Goal: Task Accomplishment & Management: Complete application form

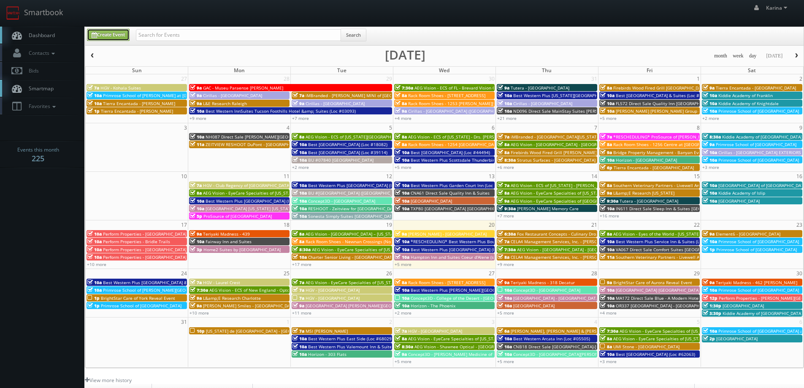
click at [105, 35] on link "Create Event" at bounding box center [108, 35] width 43 height 12
type input "08/20/2025"
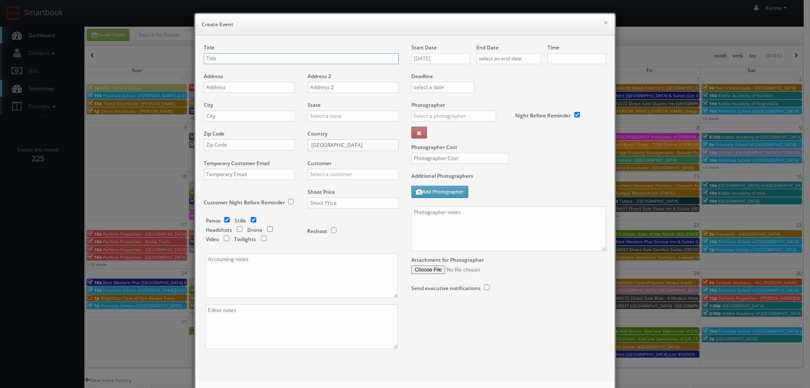
checkbox input "true"
type input "10:00am"
checkbox input "true"
type input "[PERSON_NAME]"
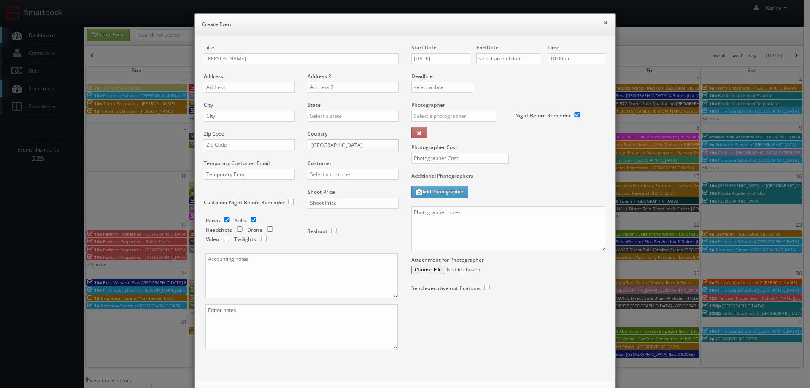
click at [603, 21] on button "×" at bounding box center [605, 22] width 5 height 6
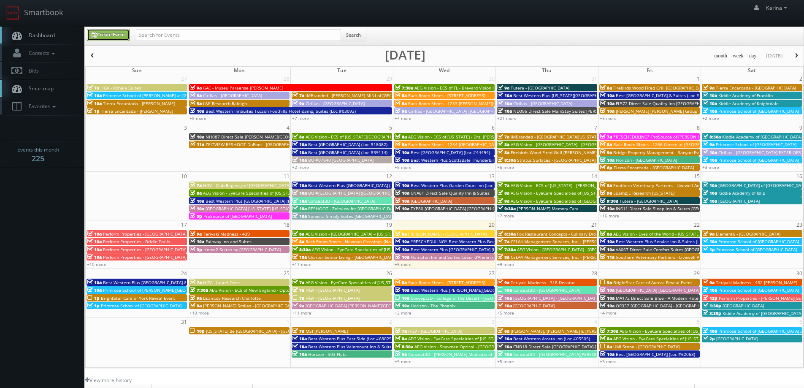
click at [103, 31] on link "Create Event" at bounding box center [108, 35] width 43 height 12
type input "08/20/2025"
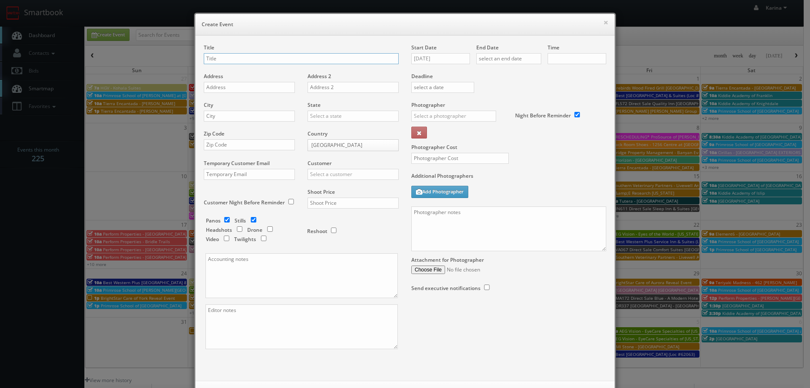
type input "10:00am"
checkbox input "true"
type input "[PERSON_NAME] - [GEOGRAPHIC_DATA] Apartments - Exteriors"
click at [234, 84] on input "text" at bounding box center [249, 87] width 91 height 11
paste input "4253 Llewellyn Ave"
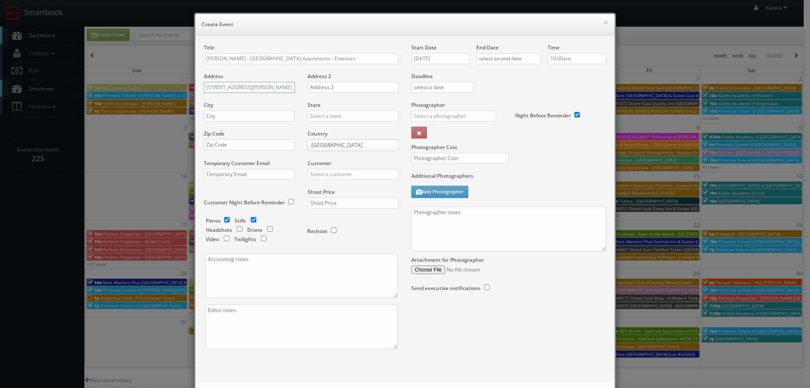
type input "4253 Llewellyn Ave"
click at [222, 117] on input "text" at bounding box center [249, 116] width 91 height 11
type input "Norfolk"
click at [326, 119] on input "text" at bounding box center [352, 116] width 91 height 11
click at [322, 126] on div "[US_STATE]" at bounding box center [353, 130] width 90 height 14
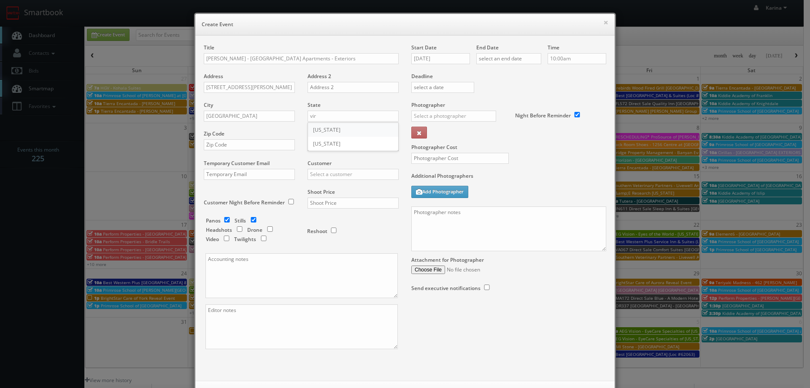
type input "[US_STATE]"
click at [248, 142] on input "text" at bounding box center [249, 144] width 91 height 11
paste input "23504"
type input "23504"
click at [338, 175] on input "text" at bounding box center [352, 174] width 91 height 11
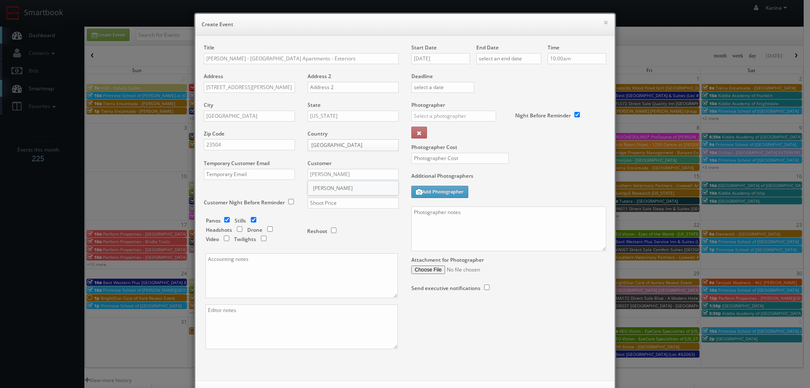
click at [326, 194] on div "[PERSON_NAME]" at bounding box center [353, 188] width 90 height 14
type input "[PERSON_NAME]"
click at [332, 203] on input "text" at bounding box center [352, 202] width 91 height 11
type input "650"
click at [227, 219] on input "checkbox" at bounding box center [227, 219] width 13 height 5
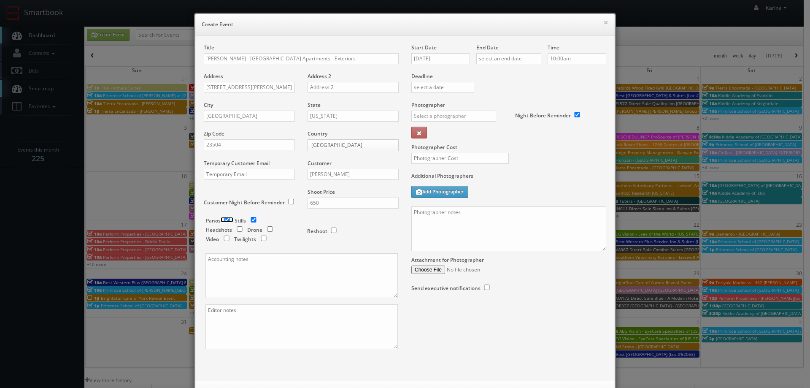
checkbox input "false"
click at [436, 58] on input "08/20/2025" at bounding box center [440, 58] width 59 height 11
click at [454, 156] on td "3" at bounding box center [453, 160] width 13 height 12
type input "09/03/2025"
click at [506, 62] on input "text" at bounding box center [508, 58] width 65 height 11
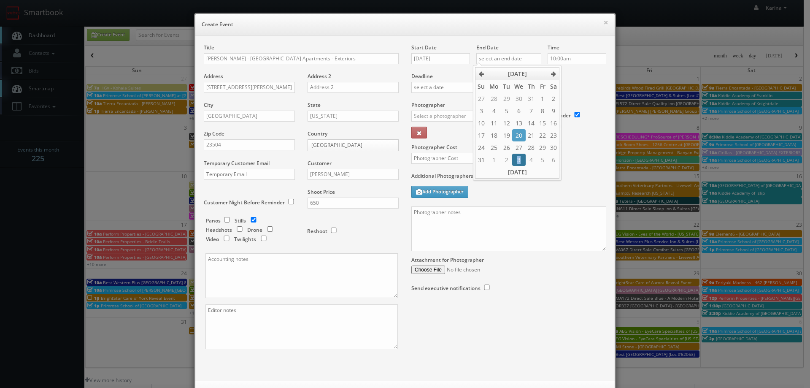
click at [518, 157] on td "3" at bounding box center [518, 160] width 13 height 12
type input "09/03/2025"
click at [577, 72] on div "Time 10:00am" at bounding box center [573, 58] width 65 height 29
click at [430, 118] on input "text" at bounding box center [453, 116] width 85 height 11
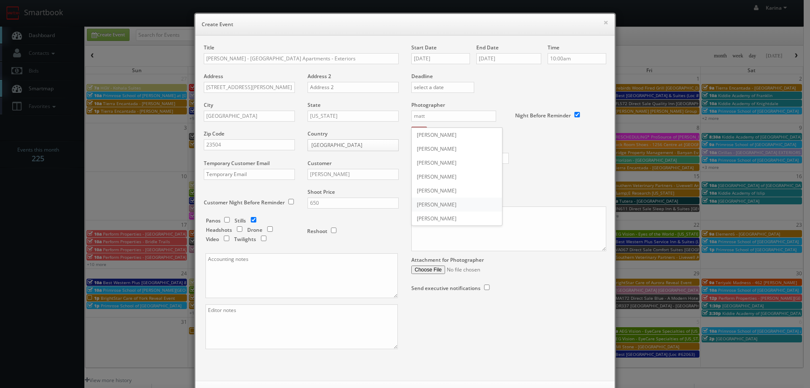
click at [439, 205] on div "Matt Hildreth" at bounding box center [457, 204] width 90 height 14
type input "Matt Hildreth"
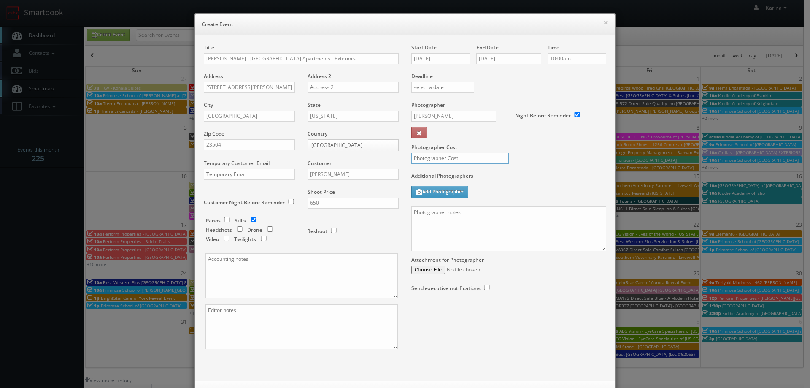
click at [442, 157] on input "text" at bounding box center [459, 158] width 97 height 11
type input "275"
click at [450, 217] on textarea at bounding box center [508, 228] width 195 height 45
paste textarea "On site contact: Stephanie Howie 757-305-9296 We are capturing 20 stills, pleas…"
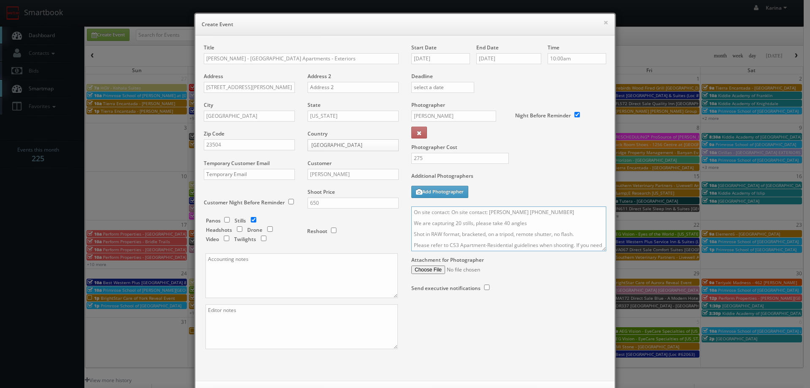
click at [449, 212] on textarea "On site contact: On site contact: Stephanie Howie 757-305-9296 We are capturing…" at bounding box center [508, 228] width 195 height 45
click at [536, 218] on textarea "On site contact: Stephanie Howie 757-305-9296 We are capturing 20 stills, pleas…" at bounding box center [508, 228] width 195 height 45
click at [453, 223] on textarea "On site contact: Stephanie Howie 757-305-9296 We are capturing 20 stills, pleas…" at bounding box center [508, 228] width 195 height 45
click at [504, 224] on textarea "On site contact: Stephanie Howie 757-305-9296 We are capturing 10 stills, pleas…" at bounding box center [508, 228] width 195 height 45
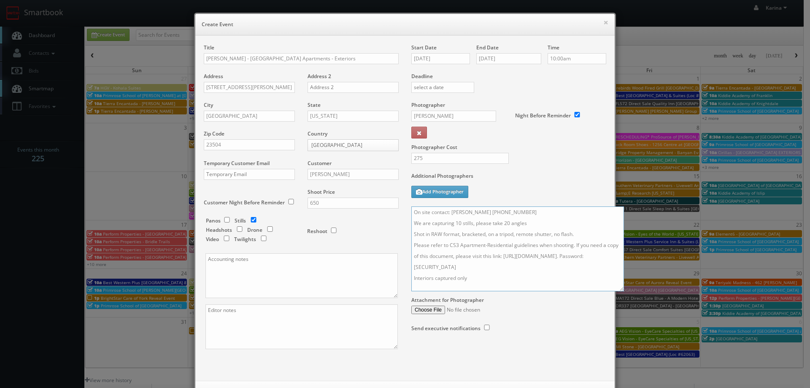
drag, startPoint x: 600, startPoint y: 247, endPoint x: 621, endPoint y: 299, distance: 55.8
click at [621, 291] on textarea "On site contact: Stephanie Howie 757-305-9296 We are capturing 10 stills, pleas…" at bounding box center [517, 248] width 213 height 85
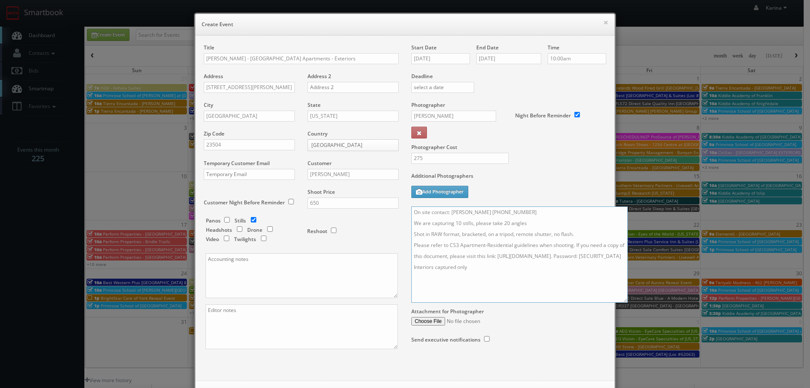
drag, startPoint x: 442, startPoint y: 278, endPoint x: 402, endPoint y: 280, distance: 40.5
click at [405, 280] on div "Start Date 09/03/2025 End Date 09/03/2025 Time 10:00am Deadline Photographer Ma…" at bounding box center [509, 202] width 208 height 316
type textarea "On site contact: Stephanie Howie 757-305-9296 We are capturing 10 stills, pleas…"
drag, startPoint x: 539, startPoint y: 161, endPoint x: 542, endPoint y: 166, distance: 5.9
click at [540, 162] on div "Photographer Cost 275" at bounding box center [509, 136] width 208 height 71
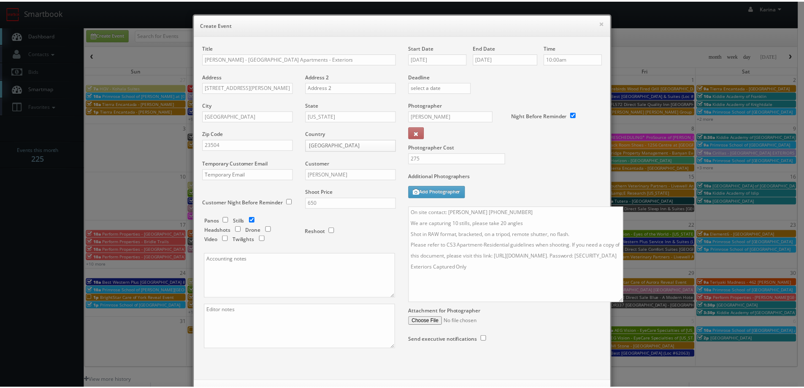
scroll to position [36, 0]
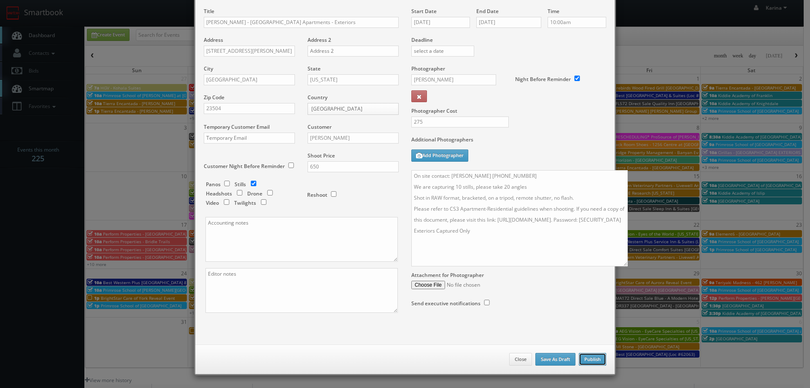
click at [591, 355] on button "Publish" at bounding box center [592, 359] width 27 height 13
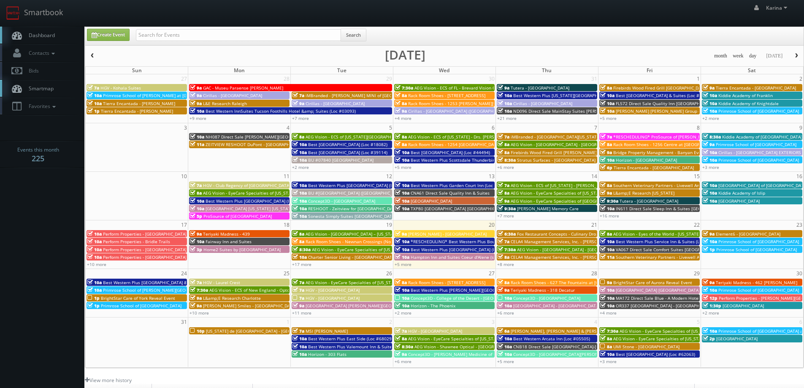
click at [45, 38] on span "Dashboard" at bounding box center [39, 35] width 30 height 7
click at [510, 264] on link "+9 more" at bounding box center [505, 264] width 17 height 6
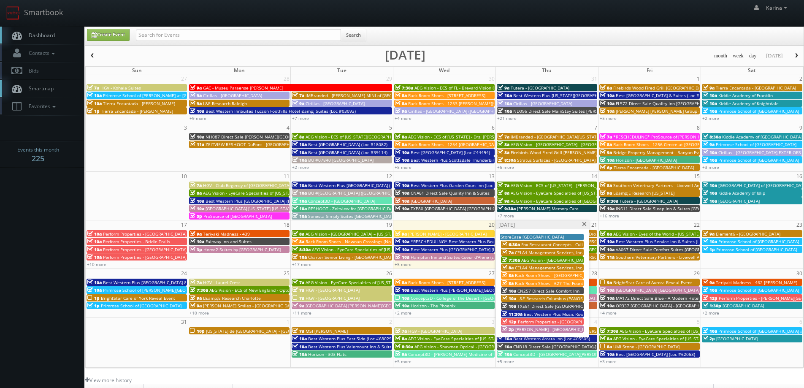
click at [554, 283] on span "Rack Room Shoes - 627 The Fountains at [GEOGRAPHIC_DATA] (No Rush)" at bounding box center [588, 283] width 146 height 6
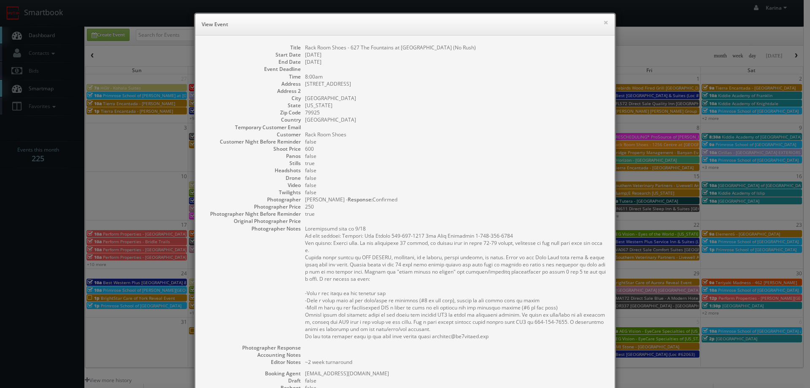
scroll to position [129, 0]
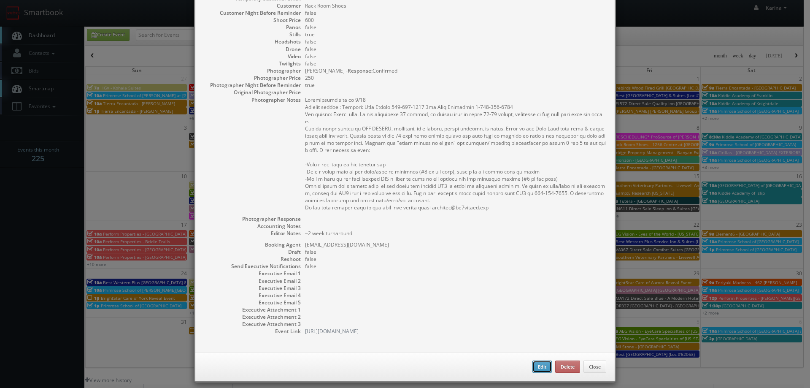
click at [533, 360] on button "Edit" at bounding box center [541, 366] width 19 height 13
type input "Rack Room Shoes - 627 The Fountains at [GEOGRAPHIC_DATA] (No Rush)"
type input "8889 Gateway Blvd W Ste 580"
type input "El Paso"
type input "79925"
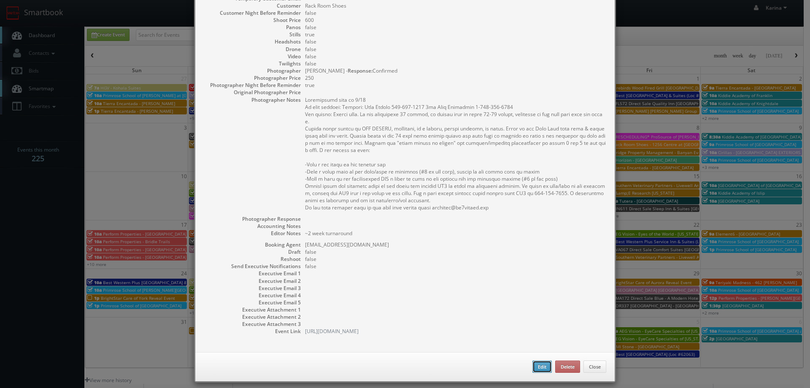
type input "600"
checkbox input "true"
type textarea "~2 week turnaround"
type input "08/21/2025"
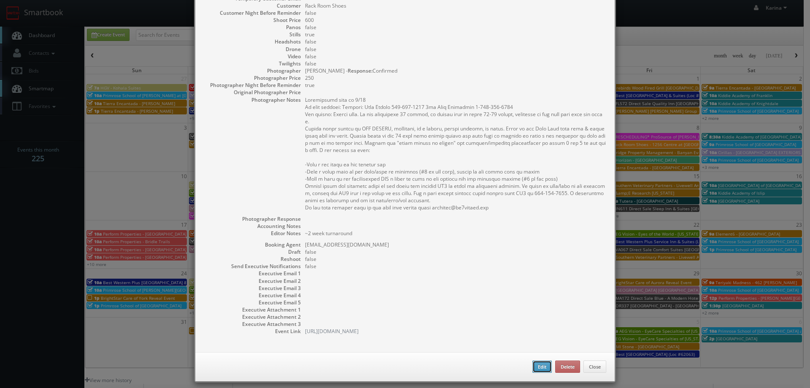
type input "8:00am"
checkbox input "true"
type textarea "Rescheduled date to 8/21 On site contact: Primary: Gigi Franco 915-305-0332 2nd…"
type input "600"
type input "250"
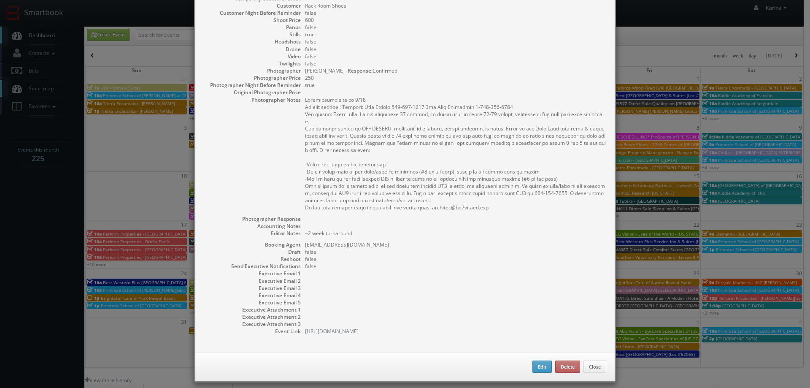
select select "[US_STATE]"
select select "fake123rackroom@mg.cs3calendar.com"
select select "vincent.sierra@outlook.com"
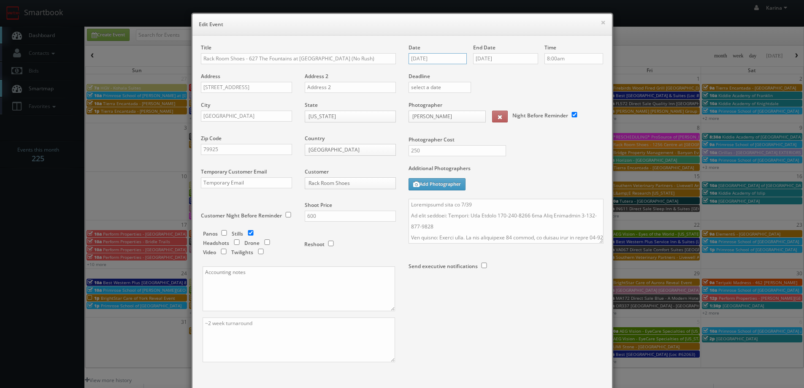
click at [447, 61] on input "08/21/2025" at bounding box center [437, 58] width 59 height 11
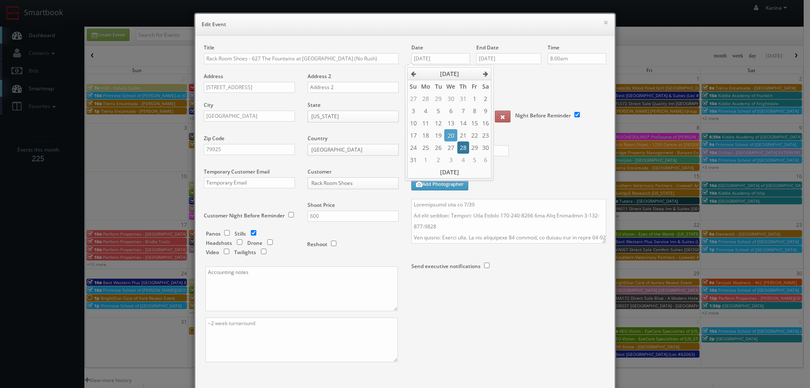
click at [464, 148] on td "28" at bounding box center [462, 147] width 11 height 12
type input "08/28/2025"
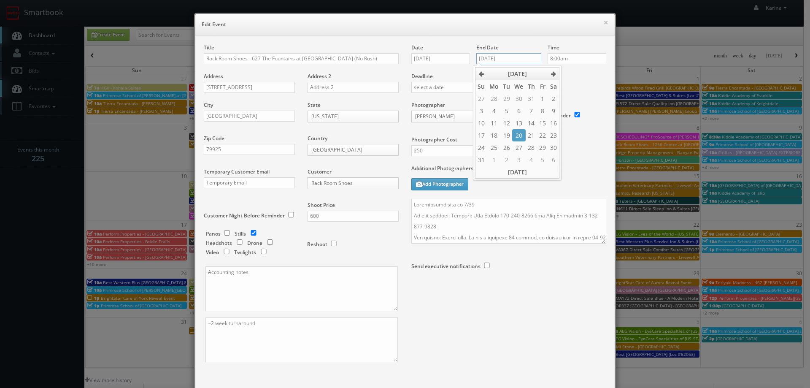
click at [494, 57] on input "[DATE]" at bounding box center [508, 58] width 65 height 11
click at [529, 145] on td "28" at bounding box center [531, 147] width 11 height 12
type input "08/28/2025"
click at [477, 208] on textarea at bounding box center [508, 221] width 195 height 45
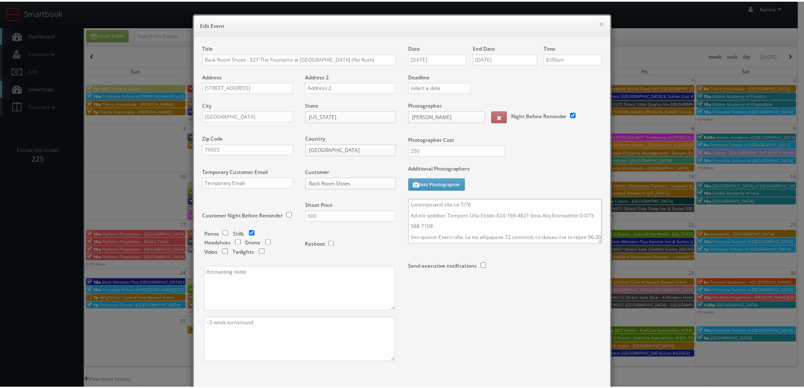
scroll to position [49, 0]
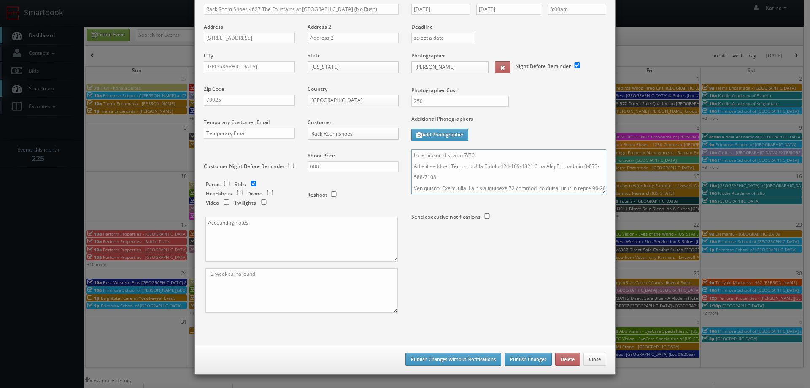
type textarea "Rescheduled date to 8/28 On site contact: Primary: Gigi Franco 915-305-0332 2nd…"
click at [533, 363] on button "Publish Changes" at bounding box center [527, 359] width 47 height 13
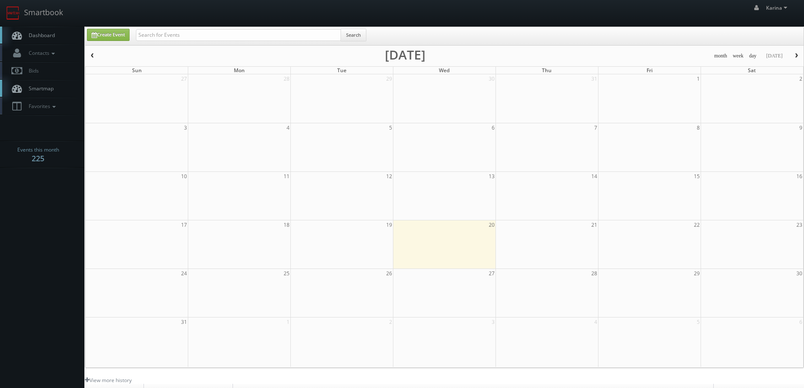
click at [48, 33] on span "Dashboard" at bounding box center [39, 35] width 30 height 7
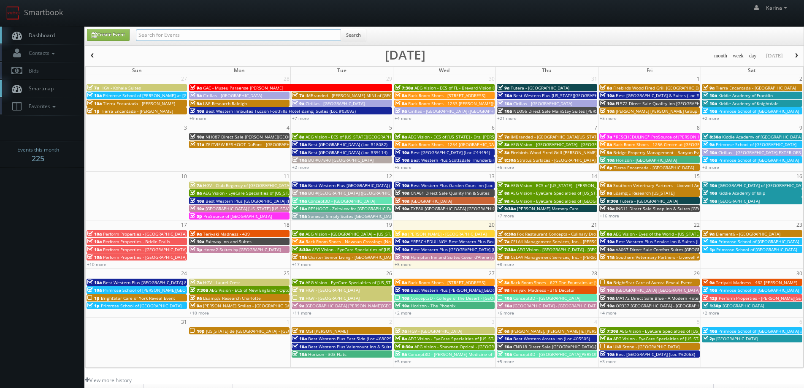
click at [150, 35] on input "text" at bounding box center [238, 35] width 205 height 12
type input "gateway"
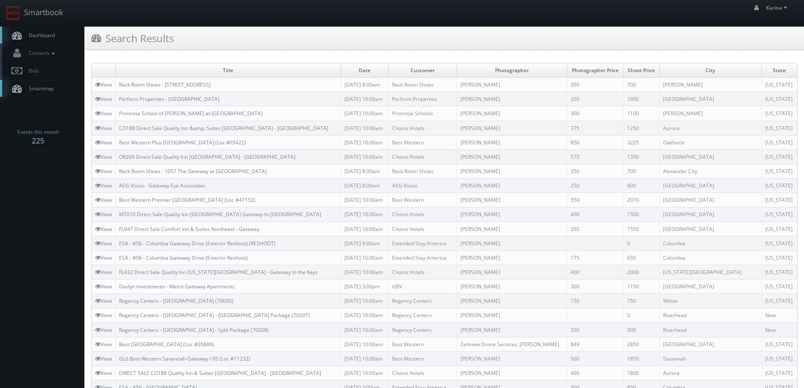
click at [49, 36] on span "Dashboard" at bounding box center [39, 35] width 30 height 7
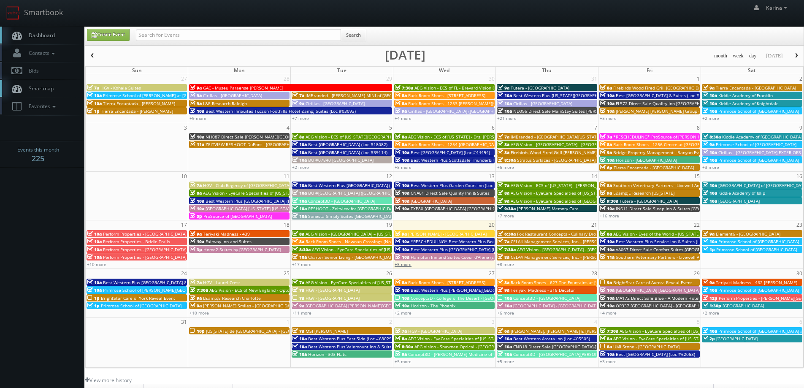
click at [407, 266] on link "+5 more" at bounding box center [402, 264] width 17 height 6
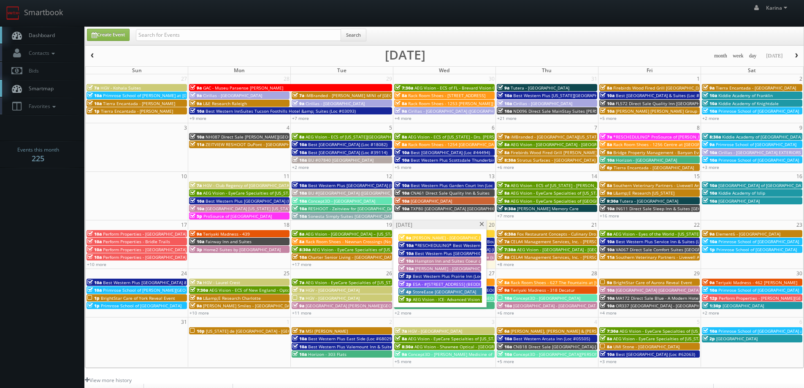
click at [457, 291] on div "4p StoreEase Lebanon" at bounding box center [440, 291] width 82 height 6
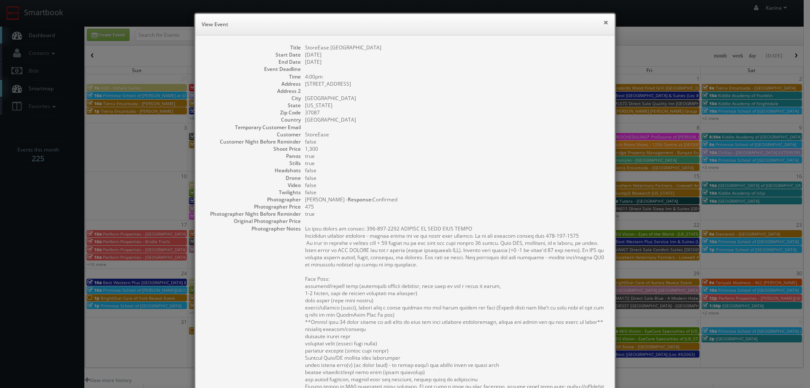
click at [603, 24] on button "×" at bounding box center [605, 22] width 5 height 6
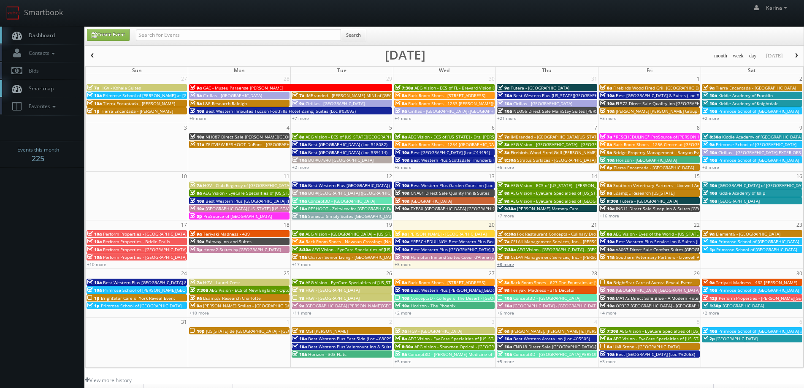
click at [512, 263] on link "+8 more" at bounding box center [505, 264] width 17 height 6
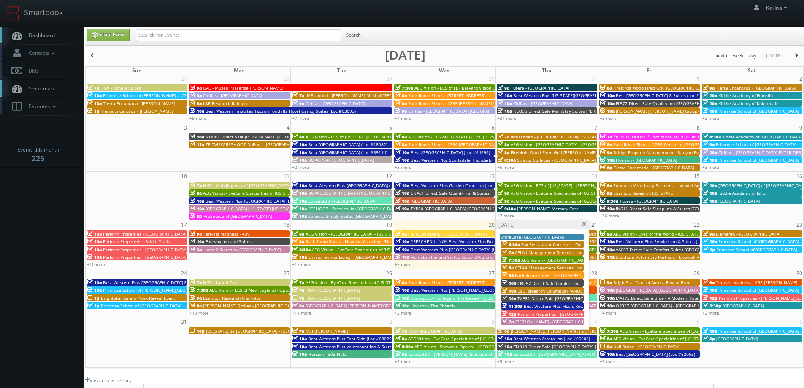
click at [583, 225] on span at bounding box center [583, 224] width 5 height 5
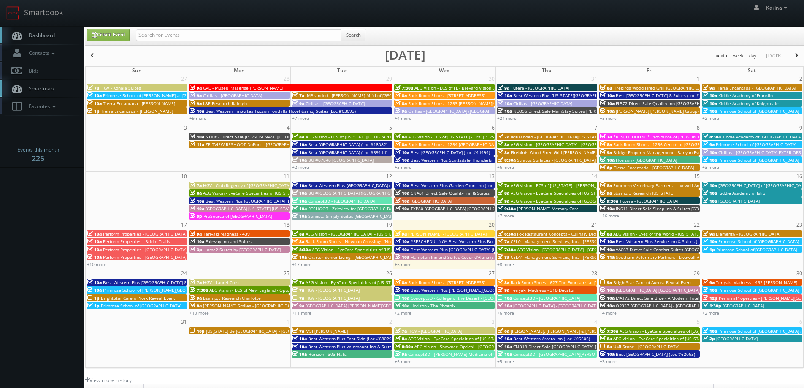
click at [40, 32] on span "Dashboard" at bounding box center [39, 35] width 30 height 7
click at [507, 265] on link "+8 more" at bounding box center [505, 264] width 17 height 6
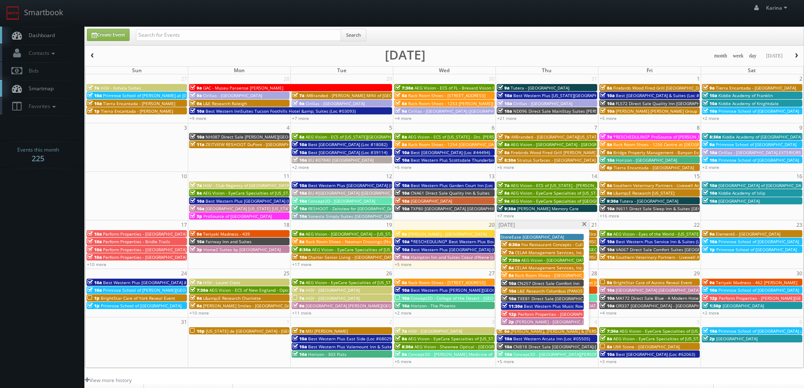
click at [520, 321] on span "[PERSON_NAME] - [GEOGRAPHIC_DATA] Apartments Interiors Only" at bounding box center [581, 321] width 132 height 6
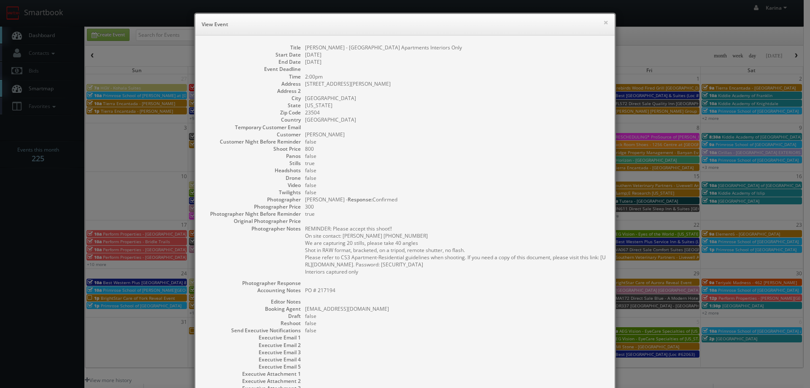
click at [360, 273] on pre "REMINDER: Please accept this shoot!! On site contact: Stephanie Howie 757-305-9…" at bounding box center [455, 250] width 301 height 50
drag, startPoint x: 358, startPoint y: 271, endPoint x: 298, endPoint y: 237, distance: 68.4
click at [298, 237] on dl "Title Kushner - River House Apartments Interiors Only Start Date 08/21/2025 End…" at bounding box center [405, 221] width 402 height 355
copy pre "On site contact: Stephanie Howie 757-305-9296 We are capturing 20 stills, pleas…"
drag, startPoint x: 468, startPoint y: 177, endPoint x: 488, endPoint y: 172, distance: 20.9
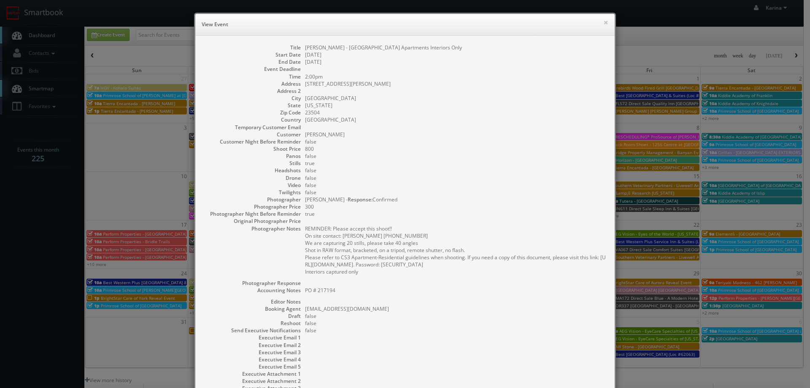
click at [469, 178] on dd "false" at bounding box center [455, 177] width 301 height 7
click at [603, 21] on button "×" at bounding box center [605, 22] width 5 height 6
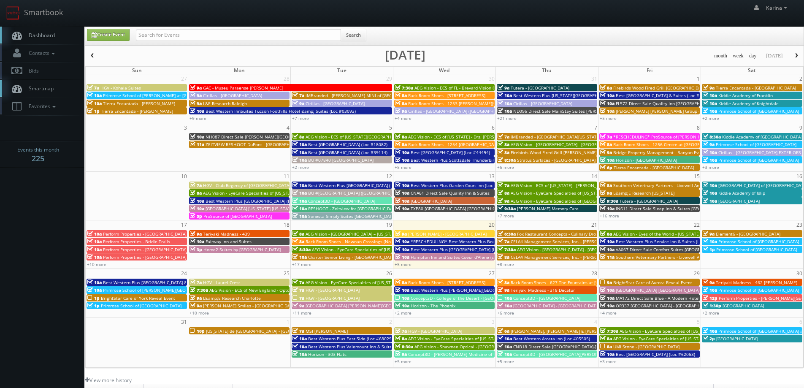
click at [46, 36] on span "Dashboard" at bounding box center [39, 35] width 30 height 7
click at [59, 42] on link "Dashboard" at bounding box center [42, 35] width 84 height 17
click at [291, 37] on input "text" at bounding box center [238, 35] width 205 height 12
click at [185, 35] on input "text" at bounding box center [238, 35] width 205 height 12
type input "va679"
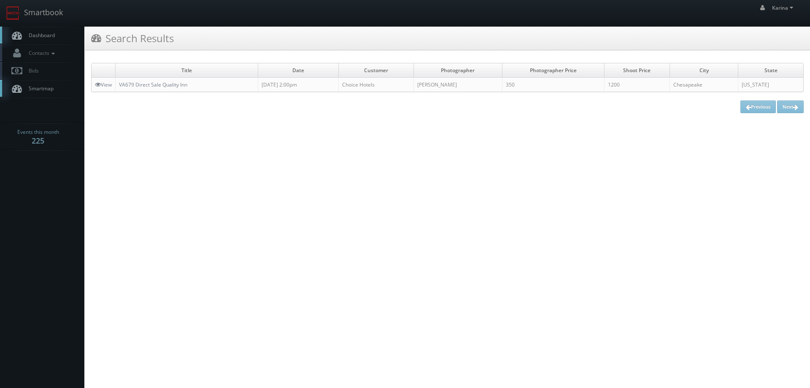
click at [33, 37] on span "Dashboard" at bounding box center [39, 35] width 30 height 7
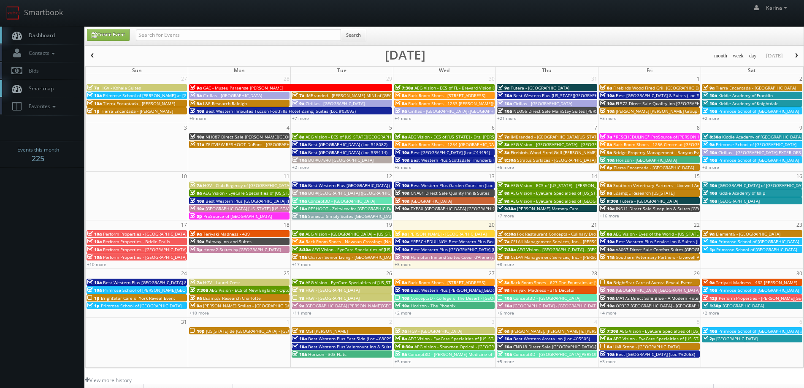
click at [33, 38] on span "Dashboard" at bounding box center [39, 35] width 30 height 7
click at [40, 30] on link "Dashboard" at bounding box center [42, 35] width 84 height 17
click at [53, 34] on span "Dashboard" at bounding box center [39, 35] width 30 height 7
click at [508, 264] on link "+8 more" at bounding box center [505, 264] width 17 height 6
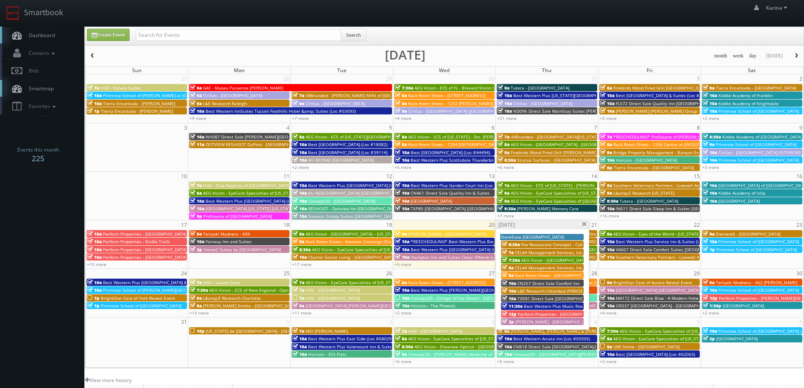
click at [538, 275] on span "Rack Room Shoes - [GEOGRAPHIC_DATA] (No Rush)" at bounding box center [565, 275] width 101 height 6
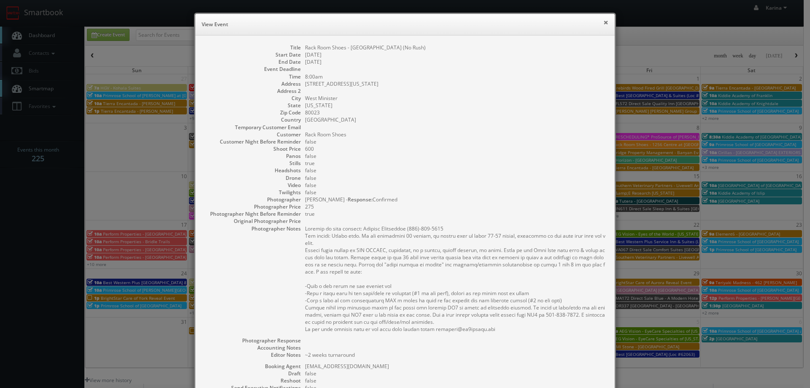
click at [605, 20] on button "×" at bounding box center [605, 22] width 5 height 6
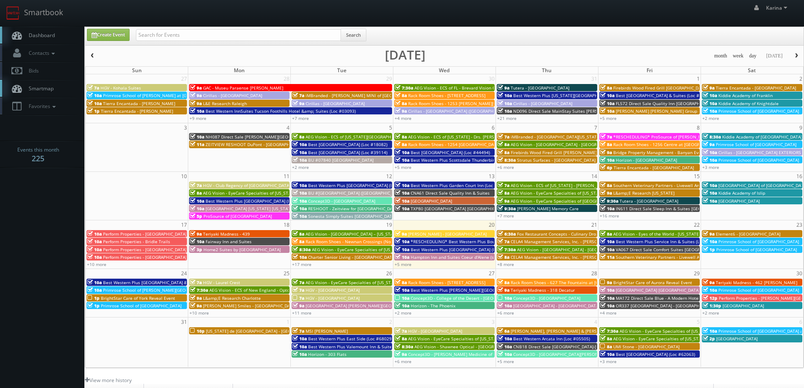
click at [47, 35] on span "Dashboard" at bounding box center [39, 35] width 30 height 7
click at [41, 35] on span "Dashboard" at bounding box center [39, 35] width 30 height 7
click at [405, 265] on link "+5 more" at bounding box center [402, 264] width 17 height 6
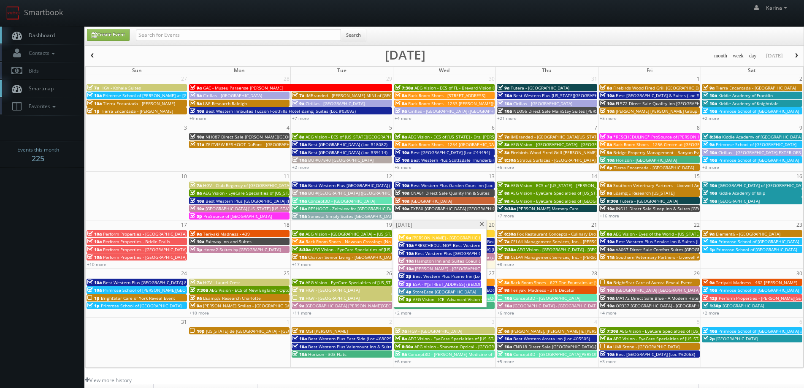
click at [429, 300] on span "AEG Vision - ICE- Advanced Vision Center" at bounding box center [454, 299] width 82 height 6
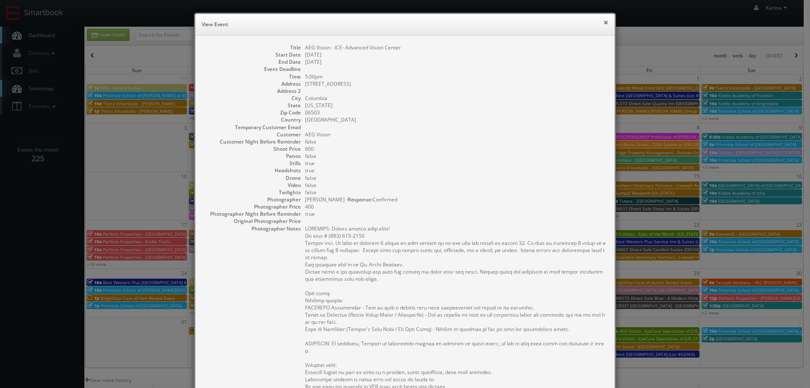
click at [603, 20] on button "×" at bounding box center [605, 22] width 5 height 6
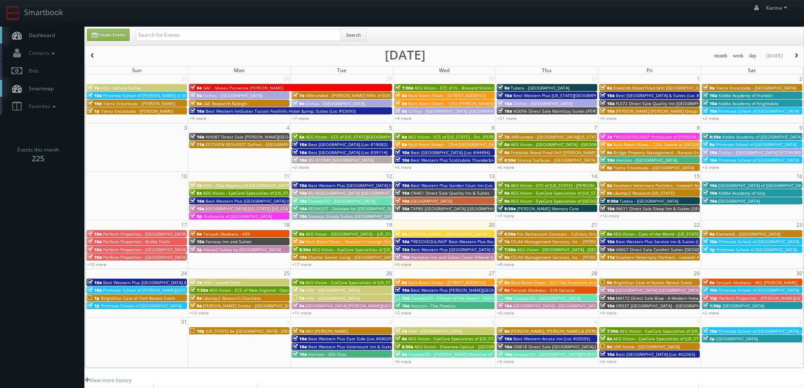
click at [54, 36] on span "Dashboard" at bounding box center [39, 35] width 30 height 7
click at [41, 40] on link "Dashboard" at bounding box center [42, 35] width 84 height 17
click at [50, 40] on link "Dashboard" at bounding box center [42, 35] width 84 height 17
click at [49, 34] on span "Dashboard" at bounding box center [39, 35] width 30 height 7
click at [38, 35] on span "Dashboard" at bounding box center [39, 35] width 30 height 7
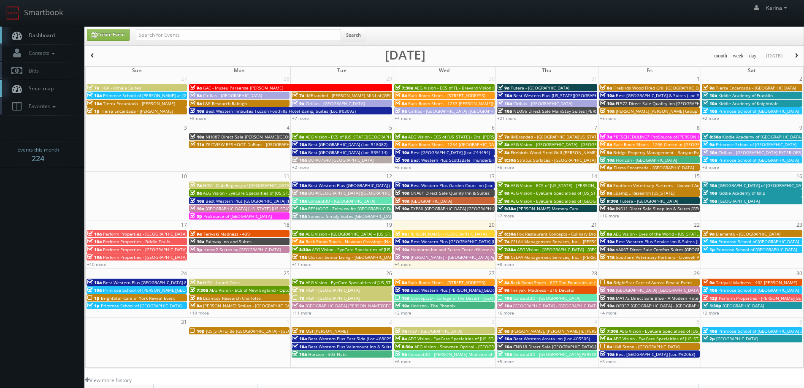
click at [54, 33] on span "Dashboard" at bounding box center [39, 35] width 30 height 7
click at [53, 37] on span "Dashboard" at bounding box center [39, 35] width 30 height 7
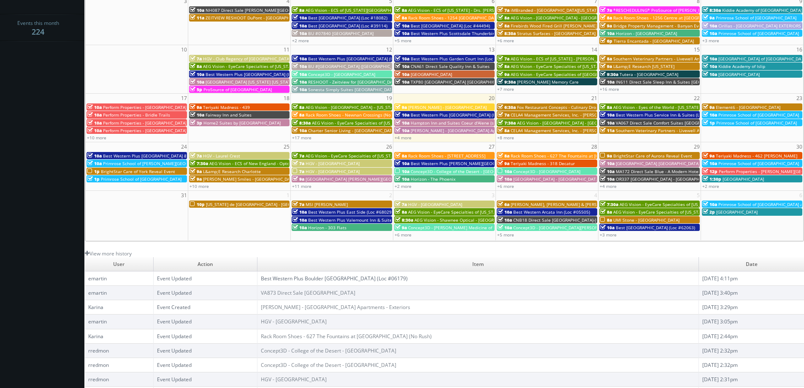
click at [333, 279] on link "Best Western Plus Boulder [GEOGRAPHIC_DATA] (Loc #06179)" at bounding box center [334, 278] width 147 height 7
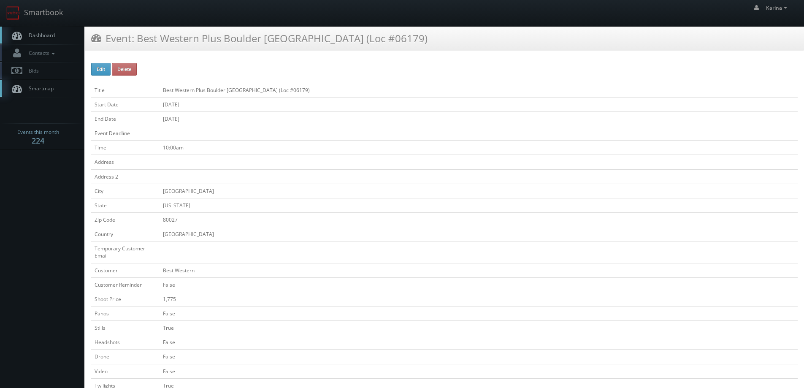
click at [43, 38] on span "Dashboard" at bounding box center [39, 35] width 30 height 7
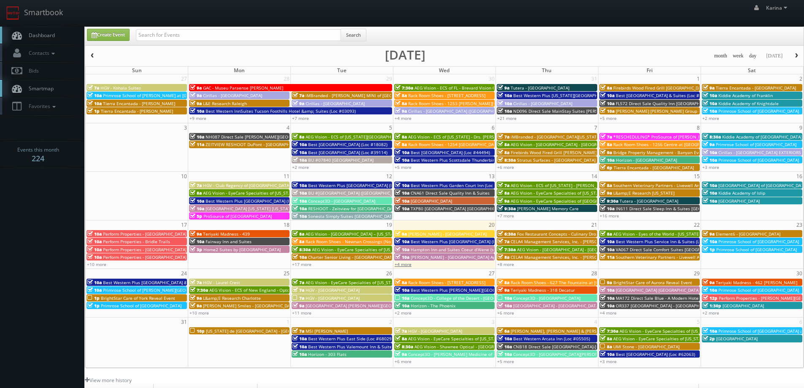
click at [405, 264] on link "+4 more" at bounding box center [402, 264] width 17 height 6
click at [504, 264] on link "+8 more" at bounding box center [505, 264] width 17 height 6
click at [47, 32] on span "Dashboard" at bounding box center [39, 35] width 30 height 7
click at [161, 34] on input "text" at bounding box center [238, 35] width 205 height 12
paste input "EyeCare Specialties of Missouri – Chippewa Eye Centre"
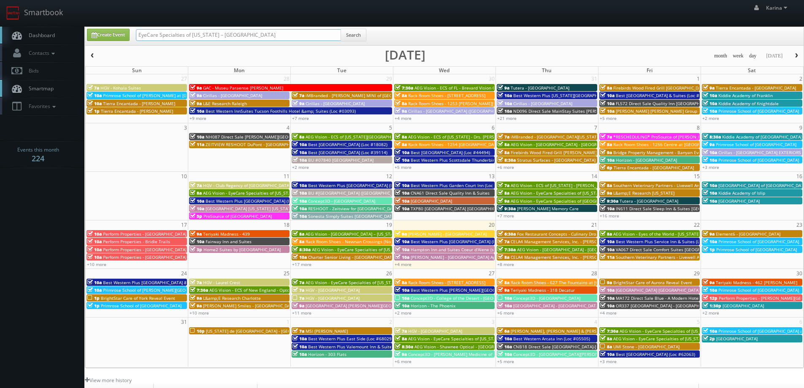
type input "EyeCare Specialties of Missouri – Chippewa Eye Centre"
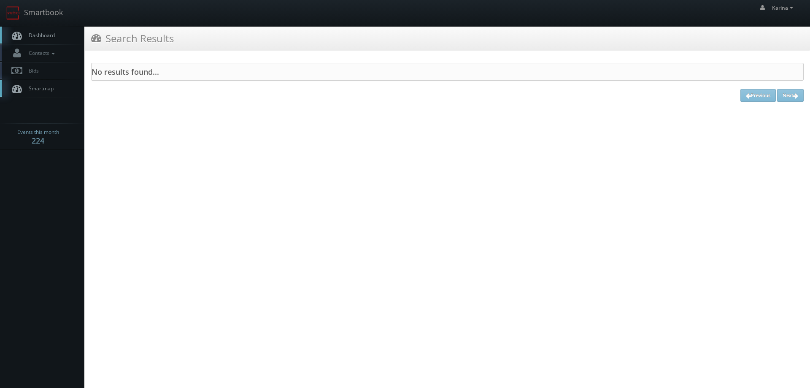
click at [36, 38] on span "Dashboard" at bounding box center [39, 35] width 30 height 7
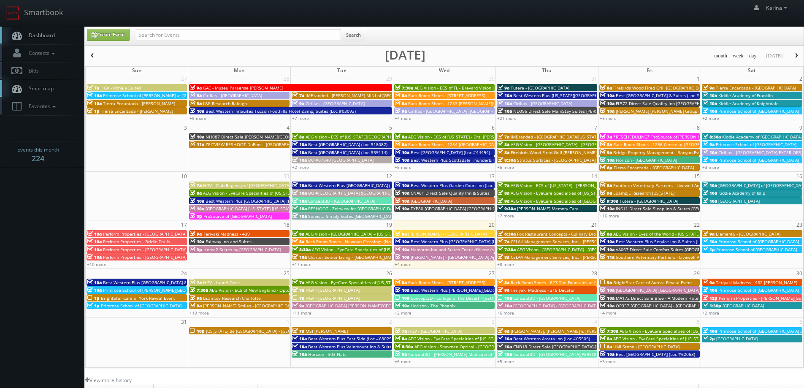
click at [55, 31] on link "Dashboard" at bounding box center [42, 35] width 84 height 17
click at [40, 38] on span "Dashboard" at bounding box center [39, 35] width 30 height 7
click at [403, 262] on link "+4 more" at bounding box center [402, 264] width 17 height 6
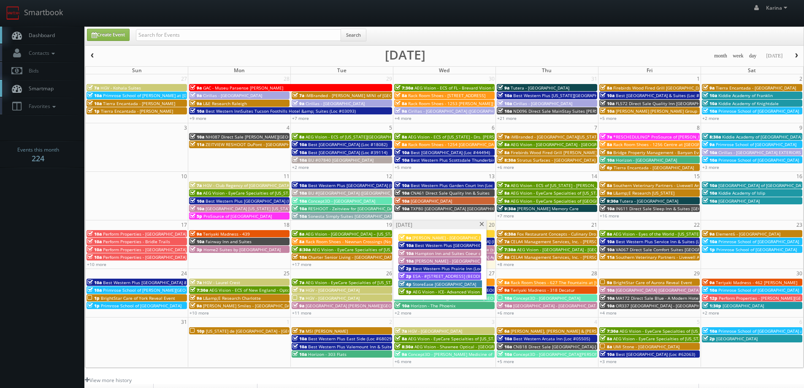
click at [431, 262] on span "[PERSON_NAME] - [GEOGRAPHIC_DATA] Apartments" at bounding box center [466, 261] width 103 height 6
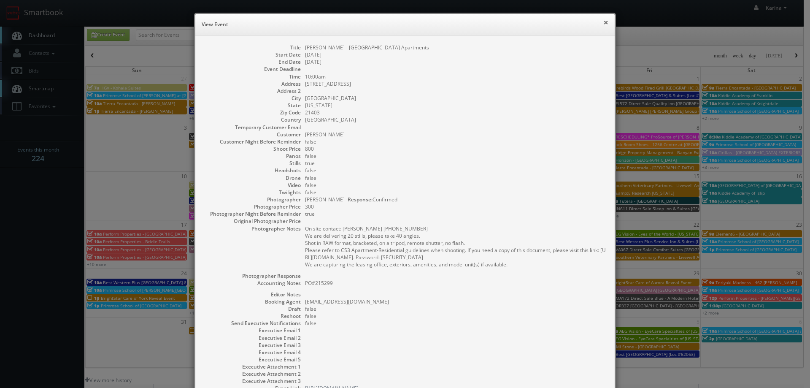
click at [603, 22] on button "×" at bounding box center [605, 22] width 5 height 6
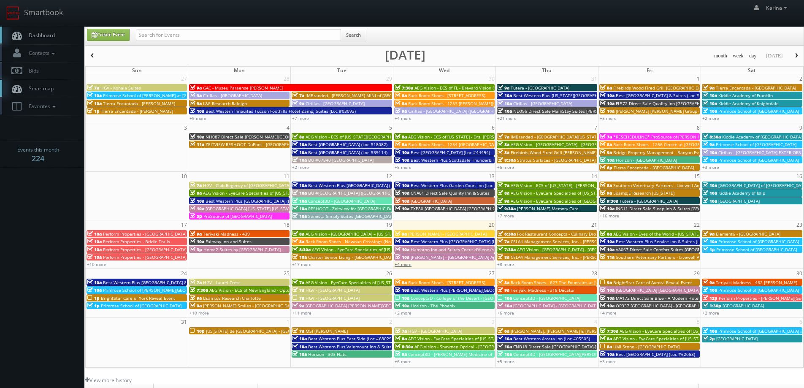
click at [404, 266] on link "+4 more" at bounding box center [402, 264] width 17 height 6
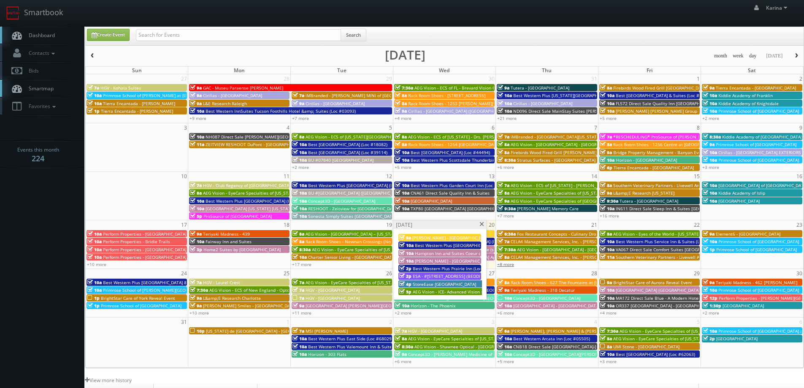
click at [507, 264] on link "+8 more" at bounding box center [505, 264] width 17 height 6
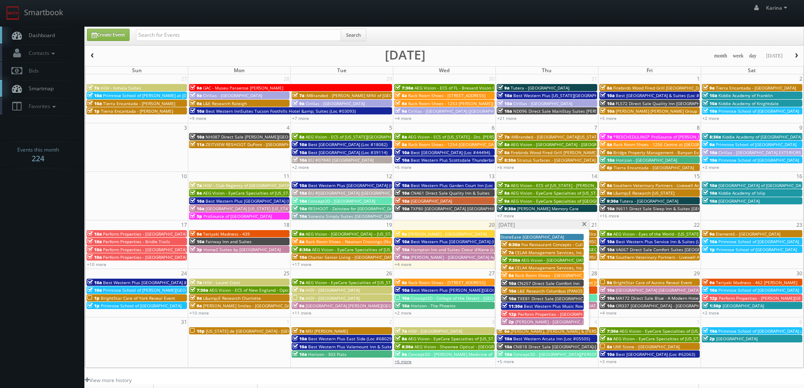
click at [404, 361] on link "+6 more" at bounding box center [402, 361] width 17 height 6
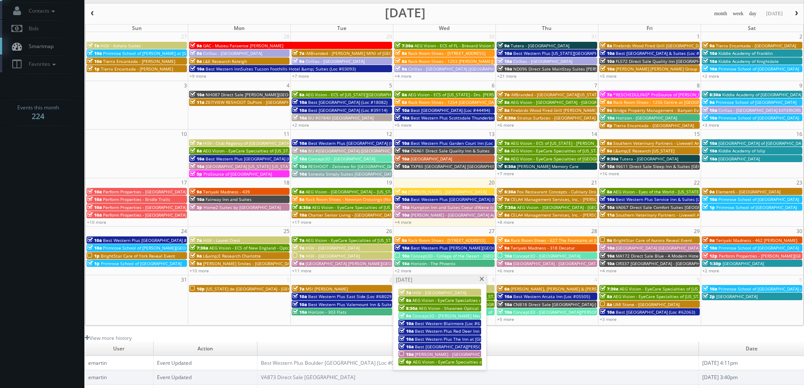
scroll to position [84, 0]
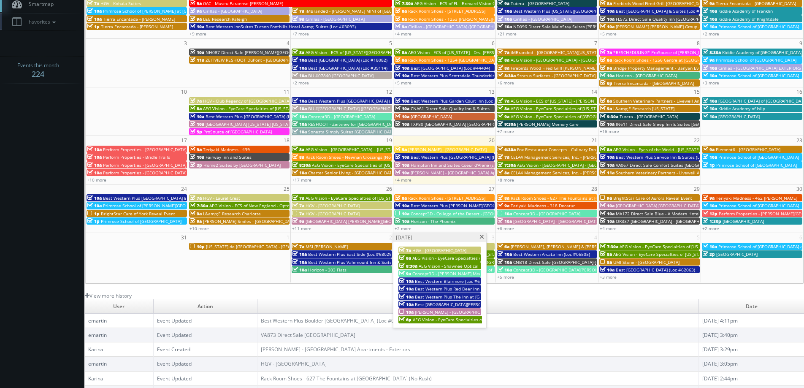
click at [423, 309] on span "[PERSON_NAME] - [GEOGRAPHIC_DATA] Apartments - Exteriors" at bounding box center [477, 312] width 125 height 6
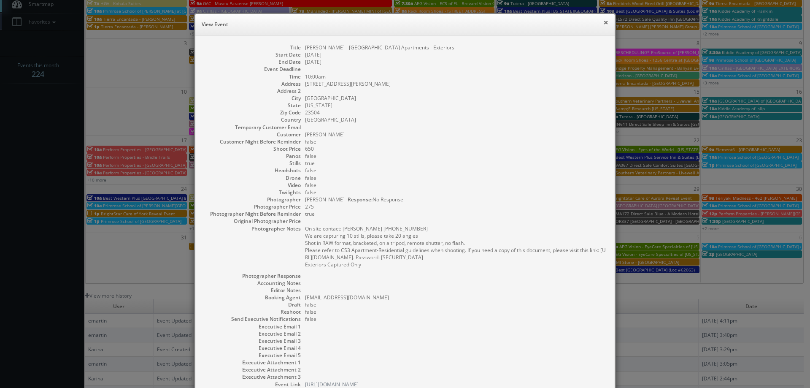
click at [603, 21] on button "×" at bounding box center [605, 22] width 5 height 6
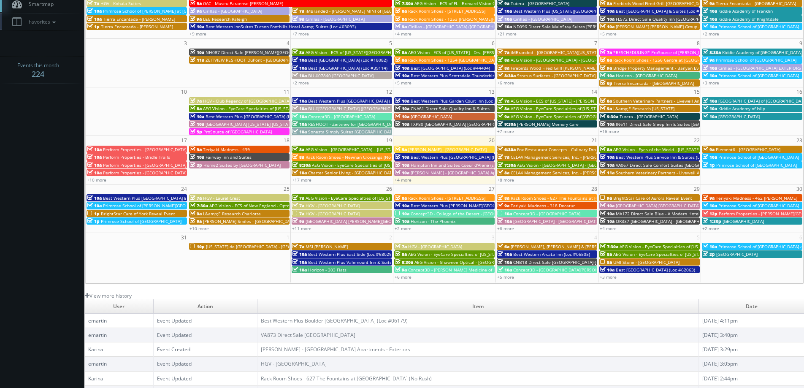
scroll to position [0, 0]
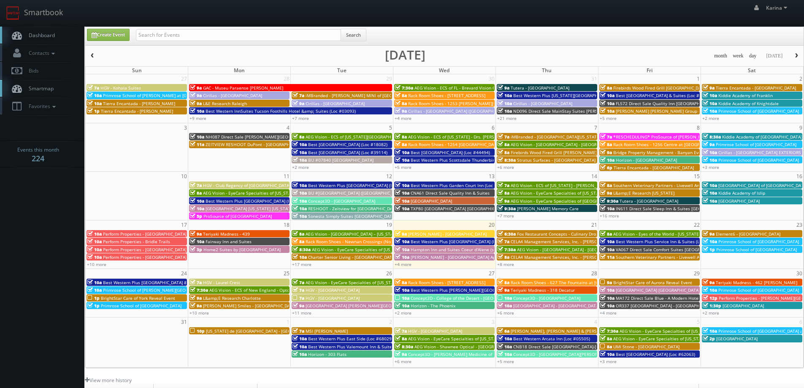
click at [34, 38] on span "Dashboard" at bounding box center [39, 35] width 30 height 7
click at [728, 233] on span "Element6 - [GEOGRAPHIC_DATA]" at bounding box center [747, 234] width 65 height 6
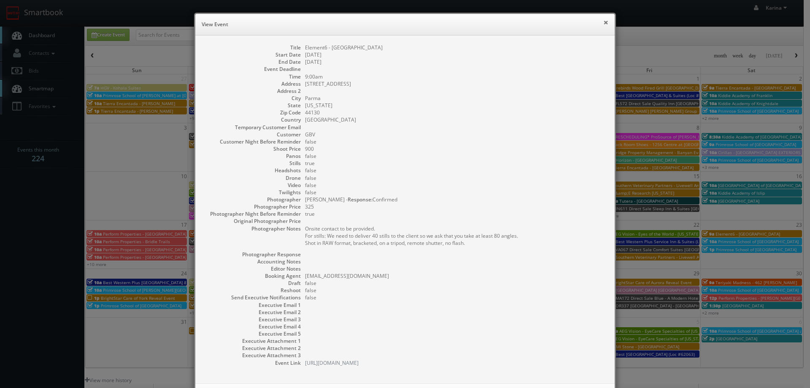
click at [603, 22] on button "×" at bounding box center [605, 22] width 5 height 6
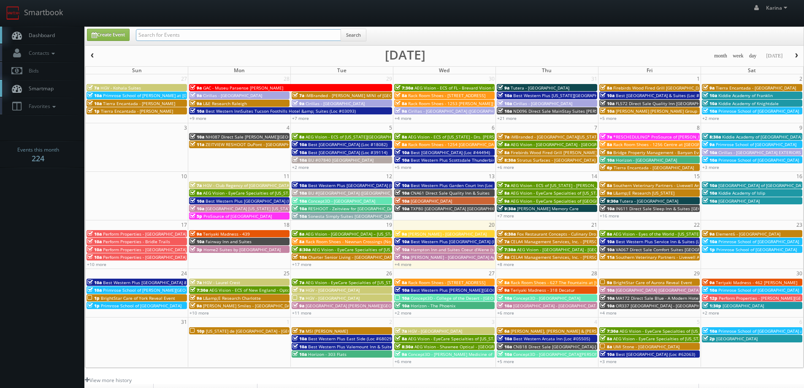
click at [180, 38] on input "text" at bounding box center [238, 35] width 205 height 12
paste input "[PERSON_NAME]"
type input "[PERSON_NAME]"
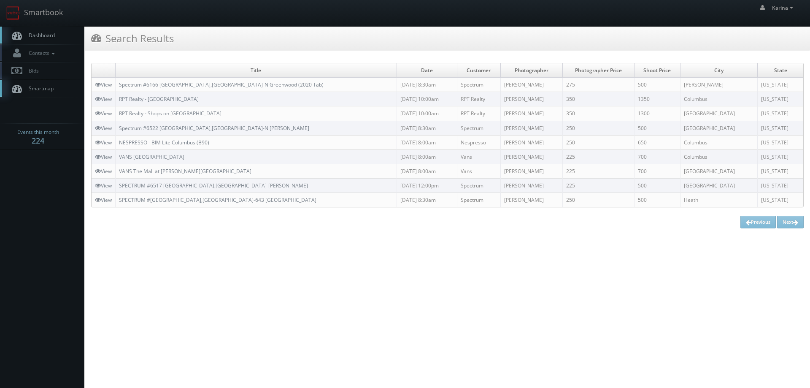
click at [46, 33] on span "Dashboard" at bounding box center [39, 35] width 30 height 7
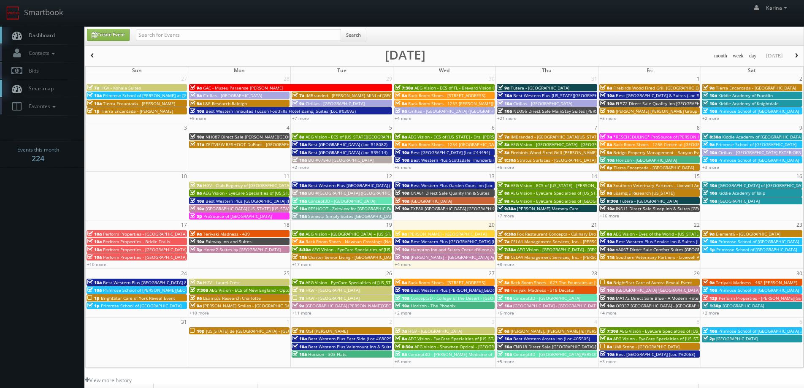
click at [46, 34] on span "Dashboard" at bounding box center [39, 35] width 30 height 7
click at [39, 36] on span "Dashboard" at bounding box center [39, 35] width 30 height 7
click at [35, 32] on span "Dashboard" at bounding box center [39, 35] width 30 height 7
